Goal: Check status: Check status

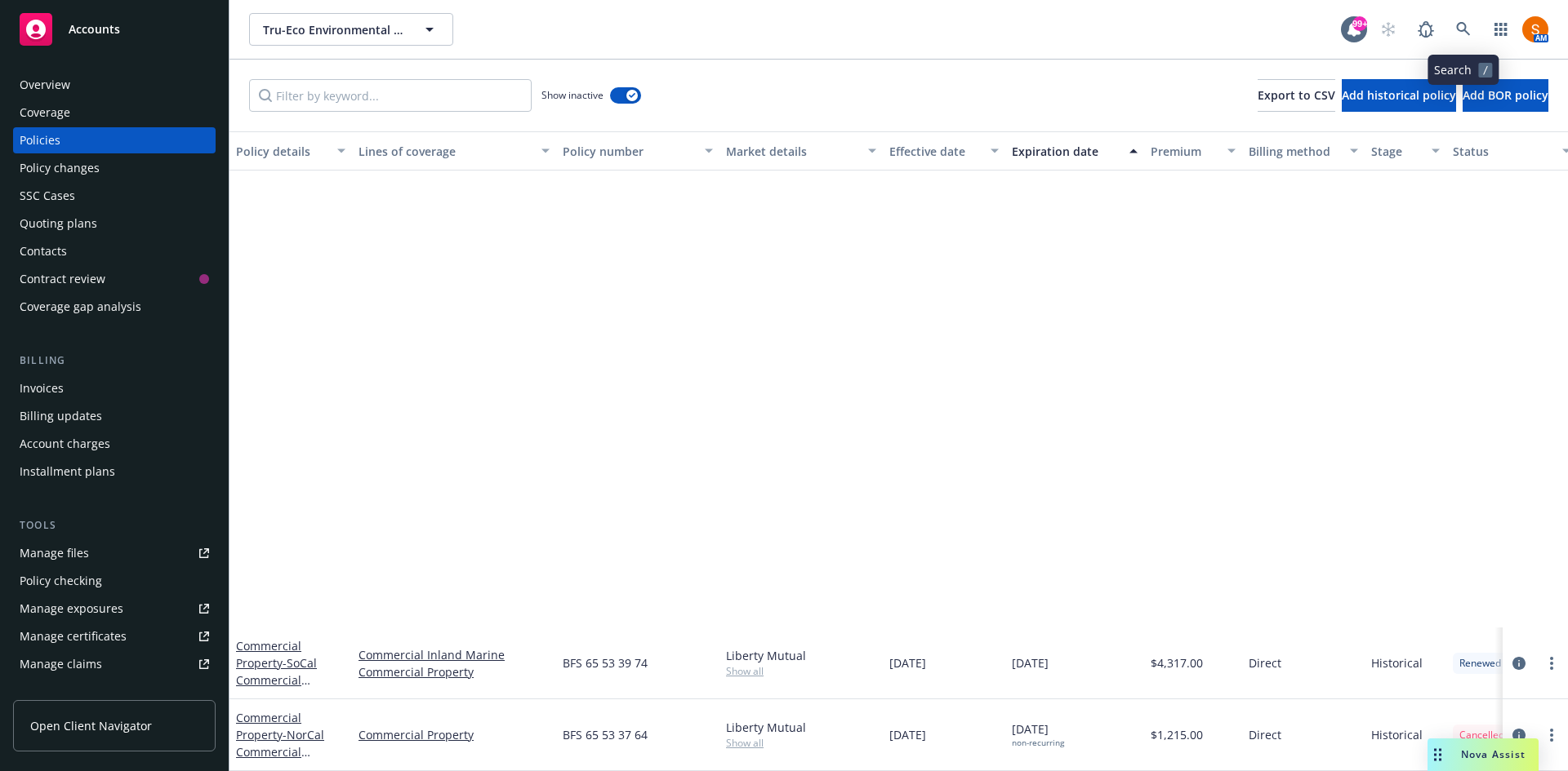
scroll to position [584, 0]
